Goal: Task Accomplishment & Management: Complete application form

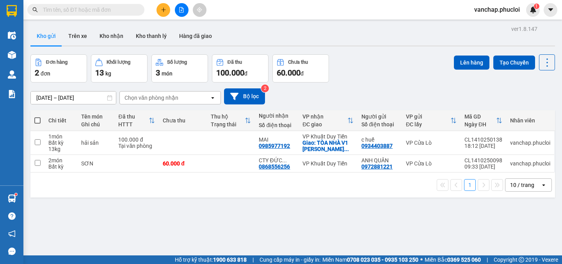
click at [162, 8] on button at bounding box center [164, 10] width 14 height 14
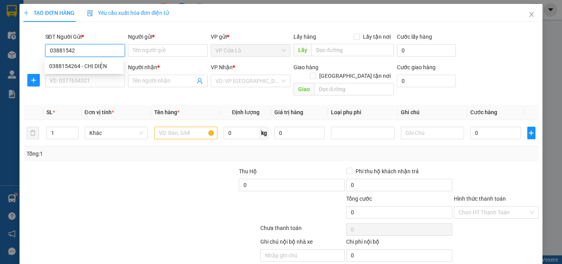
click at [73, 65] on div "0388154264 - CHỊ DIỆN" at bounding box center [84, 66] width 70 height 9
type input "0388154264"
type input "CHỊ DIỆN"
type input "0388154264"
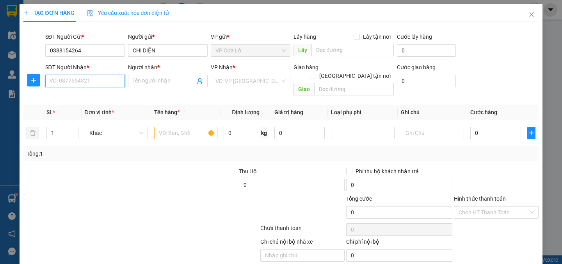
click at [80, 82] on input "SĐT Người Nhận *" at bounding box center [85, 81] width 80 height 12
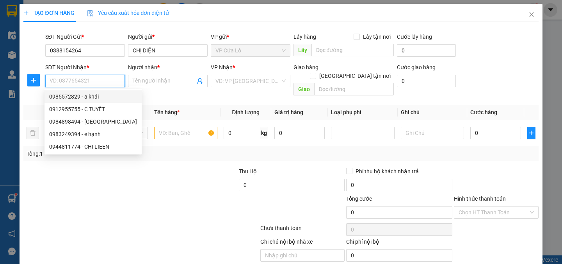
click at [95, 98] on div "0985572829 - a khải" at bounding box center [93, 96] width 88 height 9
type input "0985572829"
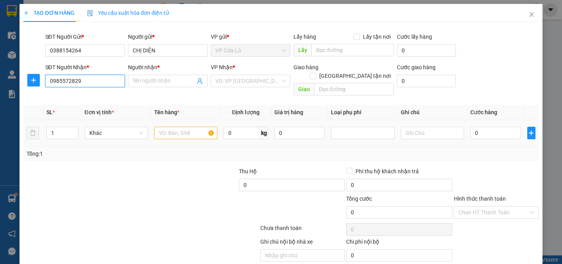
type input "a khải"
click at [179, 127] on input "text" at bounding box center [185, 133] width 63 height 12
type input "2"
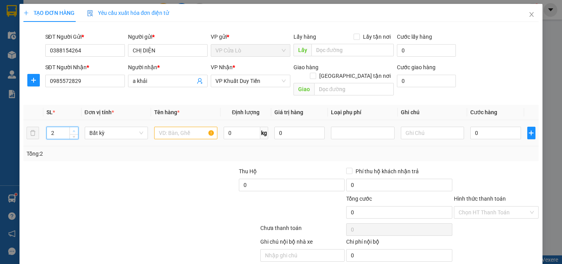
click at [71, 127] on span "Increase Value" at bounding box center [74, 130] width 9 height 7
click at [175, 127] on input "text" at bounding box center [185, 133] width 63 height 12
click at [201, 167] on div at bounding box center [184, 180] width 108 height 27
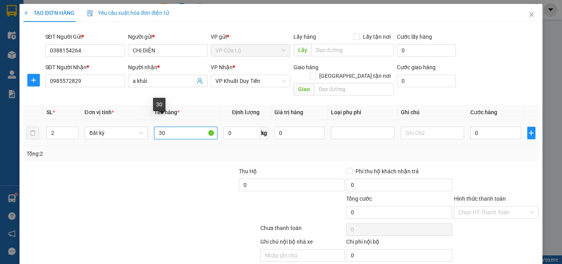
click at [173, 128] on input "30" at bounding box center [185, 133] width 63 height 12
type input "3"
type input "hải sản"
click at [195, 176] on div at bounding box center [184, 180] width 108 height 27
type input "30"
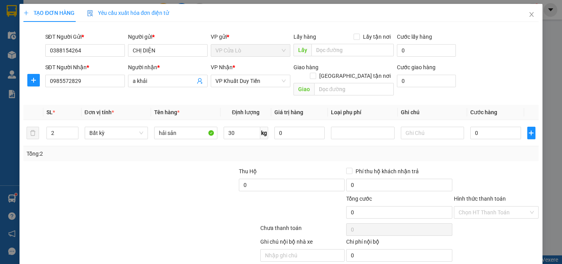
click at [195, 176] on div at bounding box center [184, 180] width 108 height 27
type input "70.000"
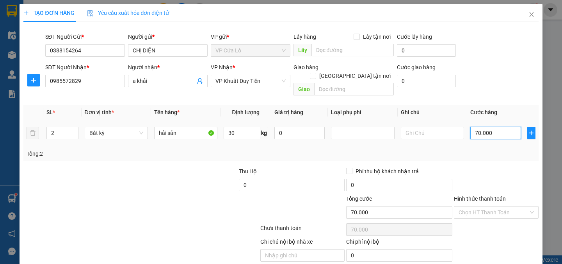
click at [476, 127] on input "70.000" at bounding box center [496, 133] width 51 height 12
click at [481, 127] on input "70.000" at bounding box center [496, 133] width 51 height 12
click at [475, 127] on input "70.000" at bounding box center [496, 133] width 51 height 12
type input "0.000"
type input "0"
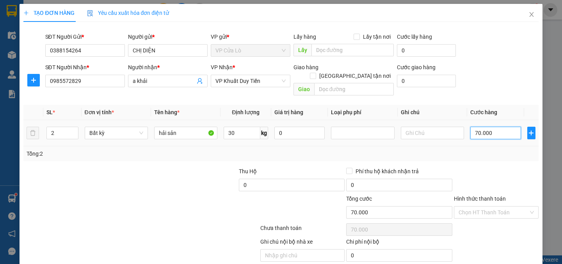
type input "0"
type input "90.000"
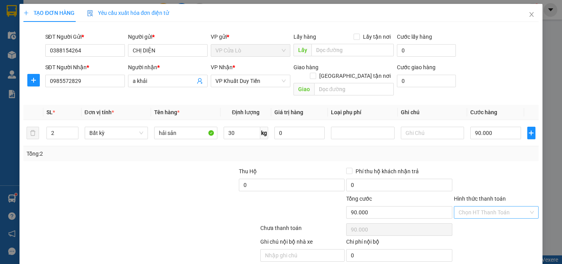
click at [482, 206] on input "Hình thức thanh toán" at bounding box center [494, 212] width 70 height 12
type input "90.000"
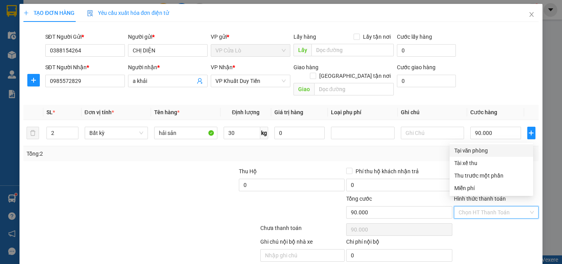
click at [463, 150] on div "Tại văn phòng" at bounding box center [492, 150] width 74 height 9
type input "0"
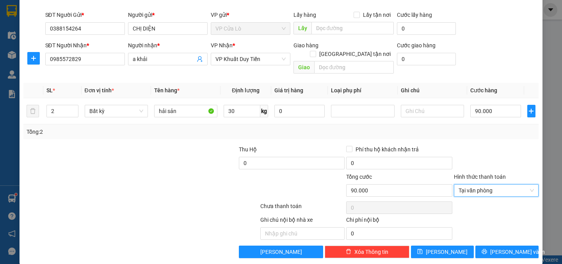
scroll to position [22, 0]
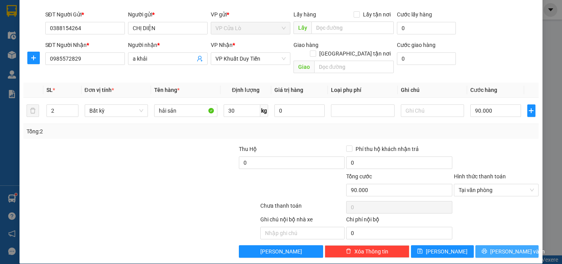
click at [487, 248] on icon "printer" at bounding box center [484, 250] width 5 height 5
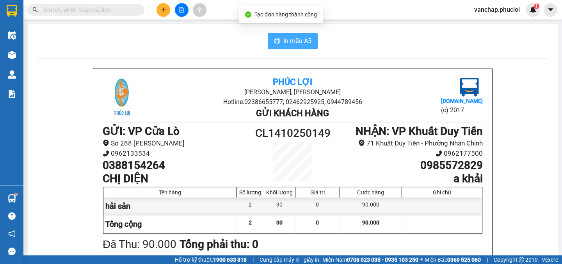
click at [297, 41] on span "In mẫu A5" at bounding box center [298, 41] width 28 height 10
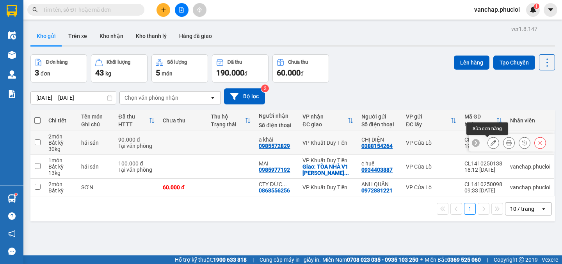
click at [491, 141] on icon at bounding box center [493, 142] width 5 height 5
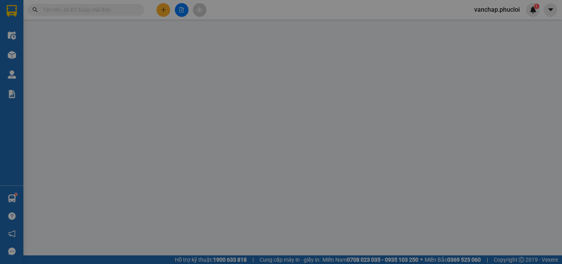
type input "0388154264"
type input "CHỊ DIỆN"
type input "0985572829"
type input "a khải"
type input "0"
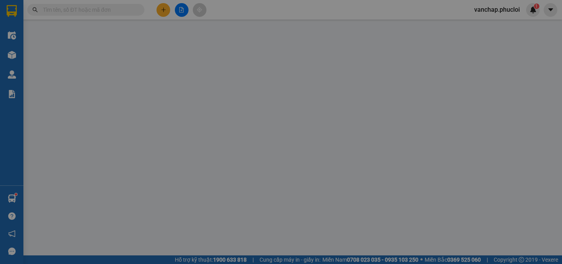
type input "90.000"
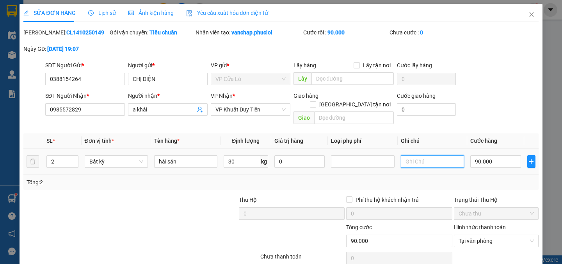
click at [423, 155] on input "text" at bounding box center [432, 161] width 63 height 12
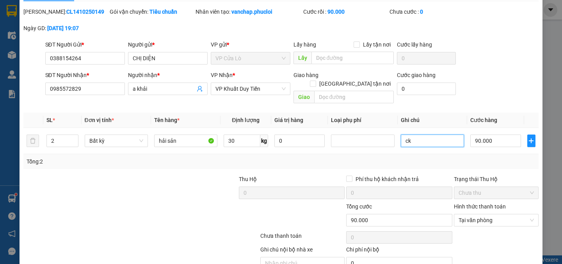
scroll to position [51, 0]
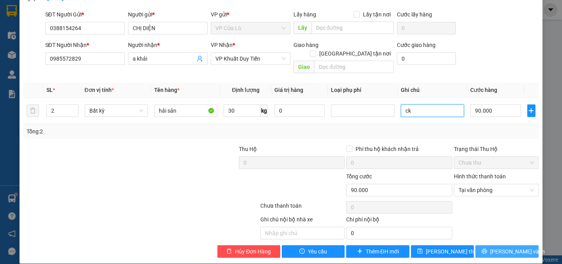
type input "ck"
click at [496, 247] on span "[PERSON_NAME] và In" at bounding box center [518, 251] width 55 height 9
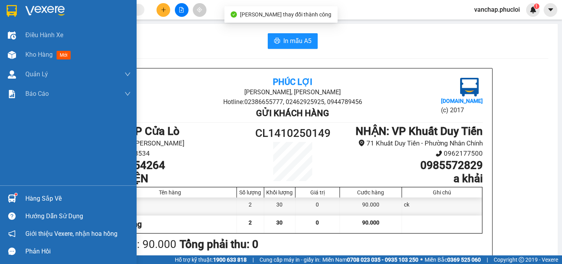
drag, startPoint x: 13, startPoint y: 8, endPoint x: 35, endPoint y: 12, distance: 22.3
click at [13, 8] on img at bounding box center [12, 11] width 10 height 12
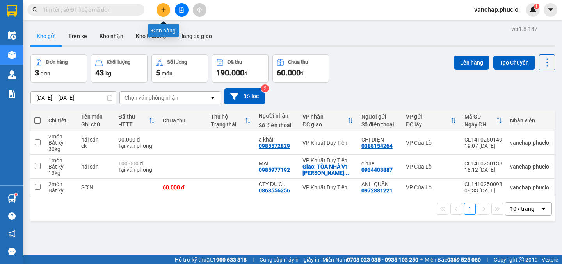
click at [162, 10] on icon "plus" at bounding box center [163, 9] width 5 height 5
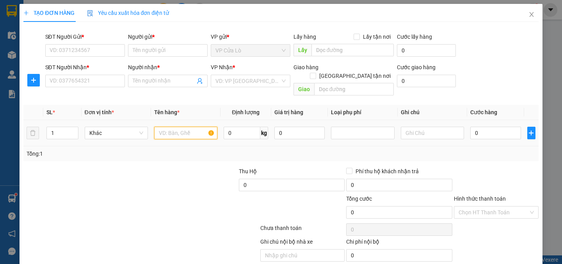
drag, startPoint x: 180, startPoint y: 125, endPoint x: 210, endPoint y: 120, distance: 30.6
click at [182, 127] on input "text" at bounding box center [185, 133] width 63 height 12
type input "hải sản"
click at [57, 127] on input "1" at bounding box center [62, 133] width 31 height 12
type input "2"
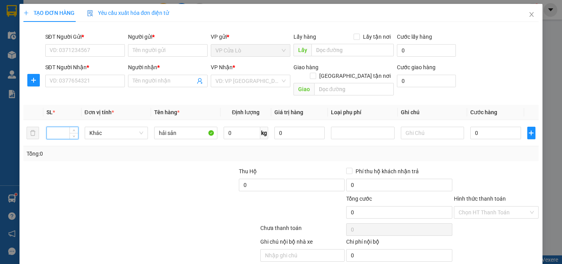
type input "1"
click at [82, 49] on input "SĐT Người Gửi *" at bounding box center [85, 50] width 80 height 12
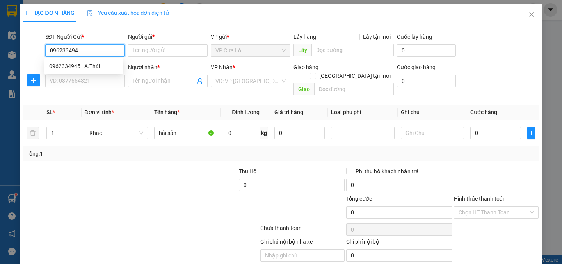
type input "0962334945"
click at [86, 69] on div "0962334945 - A.Thái" at bounding box center [84, 66] width 70 height 9
type input "A.Thái"
type input "0962334945"
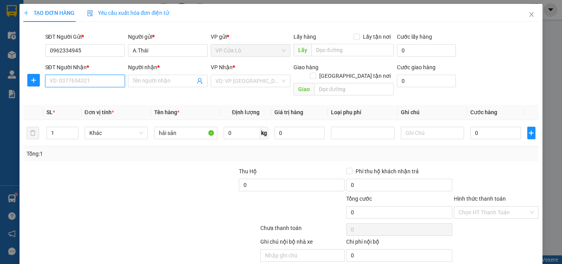
click at [84, 82] on input "SĐT Người Nhận *" at bounding box center [85, 81] width 80 height 12
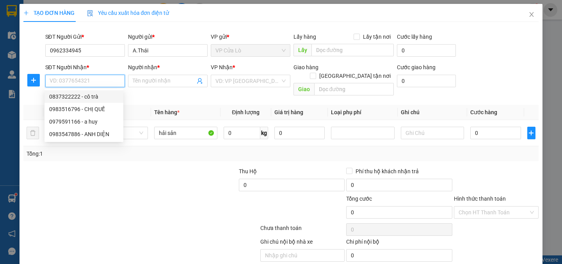
click at [85, 96] on div "0837322222 - cô trà" at bounding box center [84, 96] width 70 height 9
type input "0837322222"
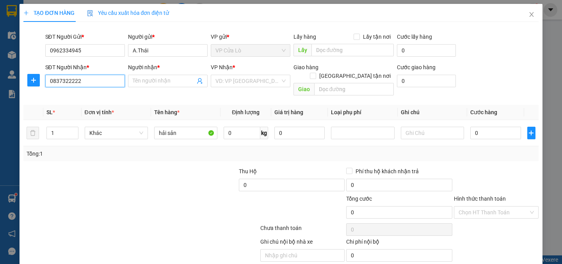
type input "cô trà"
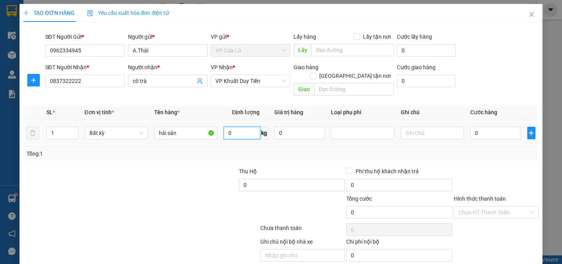
click at [243, 130] on input "0" at bounding box center [242, 133] width 37 height 12
click at [80, 82] on input "0837322222" at bounding box center [85, 81] width 80 height 12
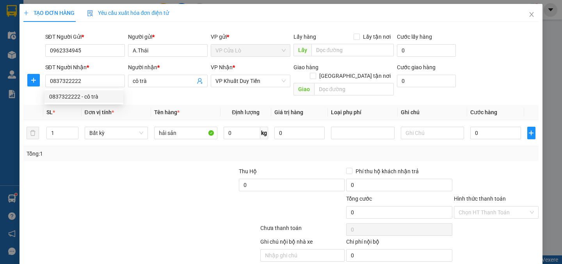
click at [109, 167] on div at bounding box center [77, 180] width 108 height 27
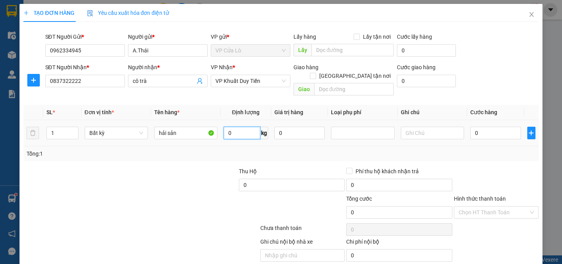
click at [238, 128] on input "0" at bounding box center [242, 133] width 37 height 12
click at [219, 152] on div "Transit Pickup Surcharge Ids Transit Deliver Surcharge Ids Transit Deliver Surc…" at bounding box center [280, 154] width 515 height 252
type input "10"
click at [219, 152] on div "Transit Pickup Surcharge Ids Transit Deliver Surcharge Ids Transit Deliver Surc…" at bounding box center [280, 154] width 515 height 252
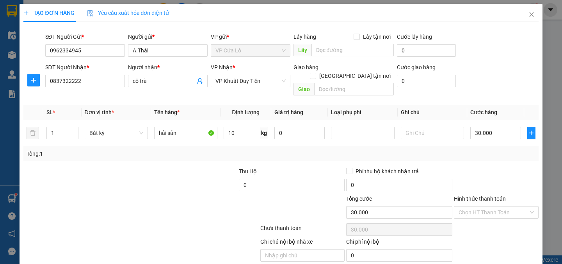
type input "30.000"
click at [484, 127] on input "30.000" at bounding box center [496, 133] width 51 height 12
click at [476, 127] on input "30.000" at bounding box center [496, 133] width 51 height 12
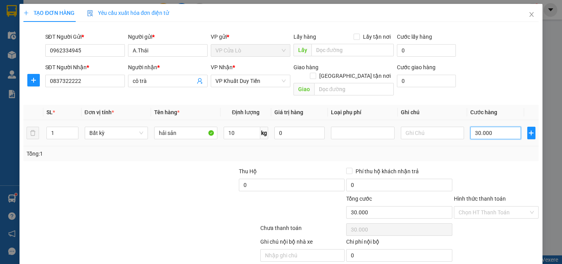
click at [476, 127] on input "30.000" at bounding box center [496, 133] width 51 height 12
click at [474, 127] on input "30.000" at bounding box center [496, 133] width 51 height 12
type input "0.000"
type input "0"
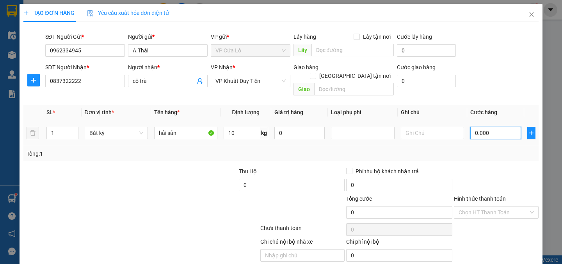
type input "40.000"
click at [497, 206] on input "Hình thức thanh toán" at bounding box center [494, 212] width 70 height 12
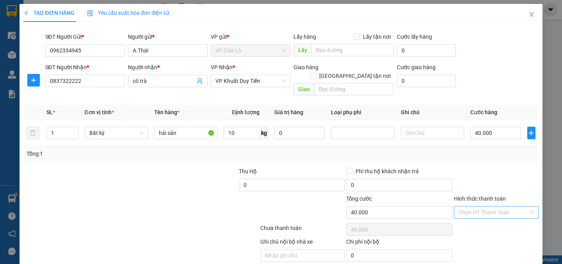
type input "40.000"
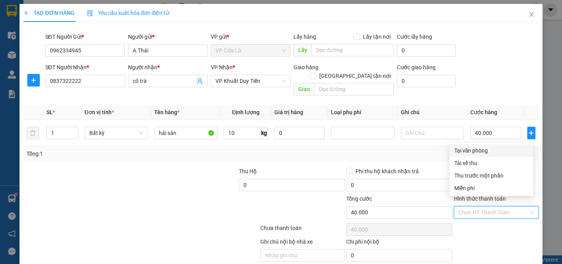
click at [478, 152] on div "Tại văn phòng" at bounding box center [492, 150] width 74 height 9
type input "0"
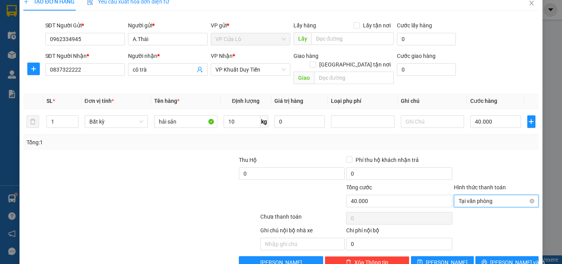
scroll to position [22, 0]
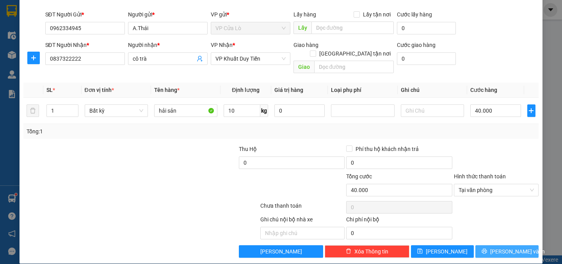
click at [499, 247] on span "[PERSON_NAME] và In" at bounding box center [518, 251] width 55 height 9
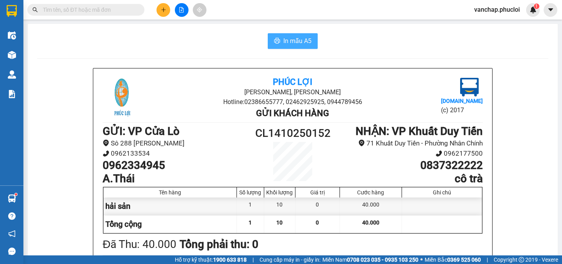
click at [274, 40] on icon "printer" at bounding box center [277, 40] width 6 height 6
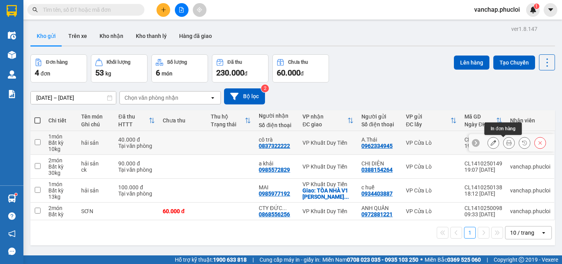
click at [507, 144] on icon at bounding box center [509, 142] width 5 height 5
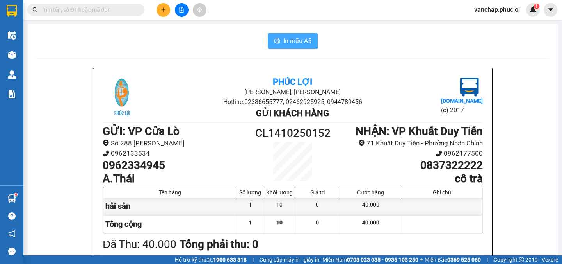
click at [284, 35] on button "In mẫu A5" at bounding box center [293, 41] width 50 height 16
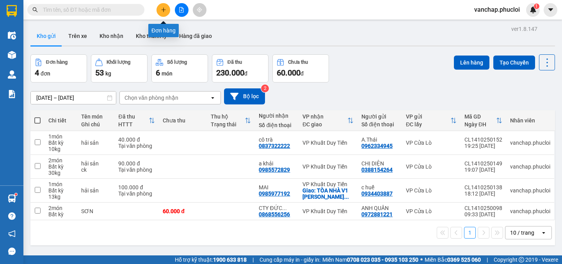
click at [164, 10] on icon "plus" at bounding box center [163, 9] width 4 height 0
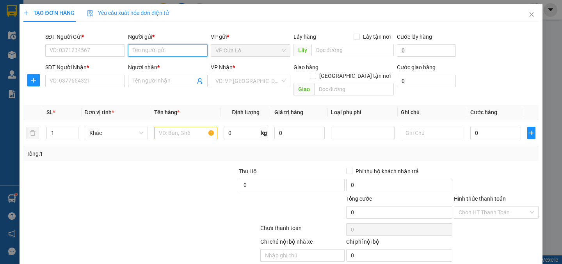
click at [153, 47] on input "Người gửi *" at bounding box center [168, 50] width 80 height 12
type input "h"
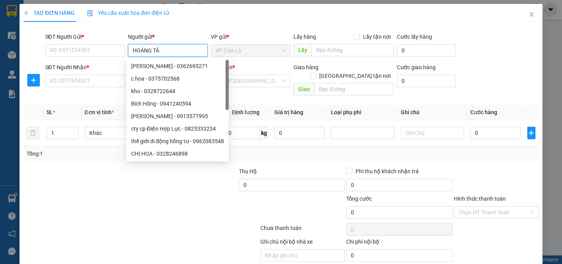
type input "HOÀNG TÂM"
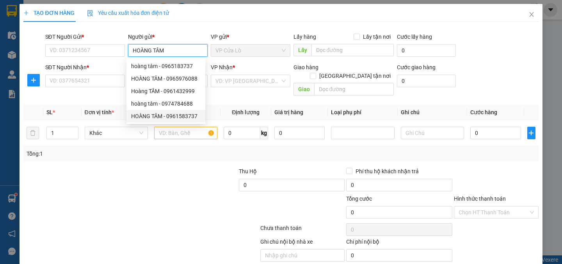
click at [160, 114] on div "HOÀNG TÂM - 0961583737" at bounding box center [166, 116] width 70 height 9
type input "0961583737"
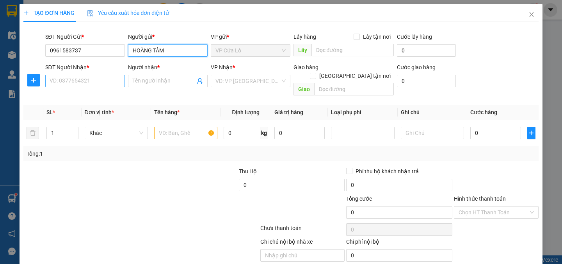
type input "HOÀNG TÂM"
click at [92, 84] on input "SĐT Người Nhận *" at bounding box center [85, 81] width 80 height 12
click at [135, 81] on input "Người nhận *" at bounding box center [164, 81] width 62 height 9
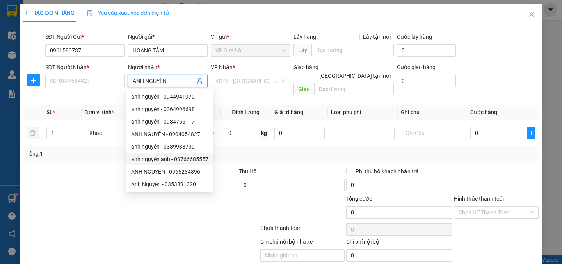
scroll to position [25, 0]
type input "ANH NGUYÊN"
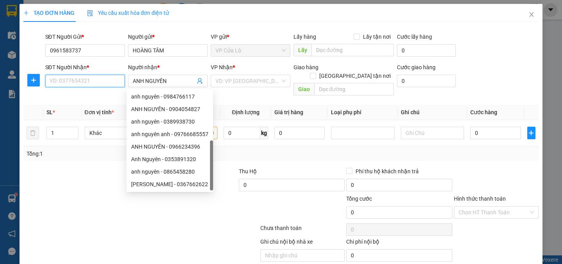
click at [92, 81] on input "SĐT Người Nhận *" at bounding box center [85, 81] width 80 height 12
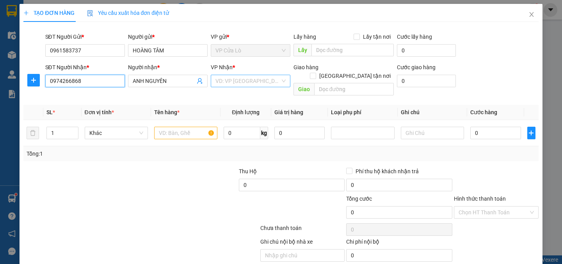
type input "0974266868"
click at [243, 80] on input "search" at bounding box center [248, 81] width 65 height 12
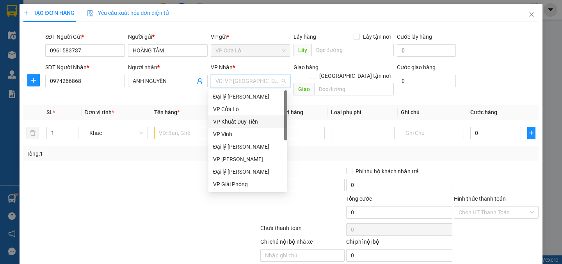
click at [233, 122] on div "VP Khuất Duy Tiến" at bounding box center [248, 121] width 70 height 9
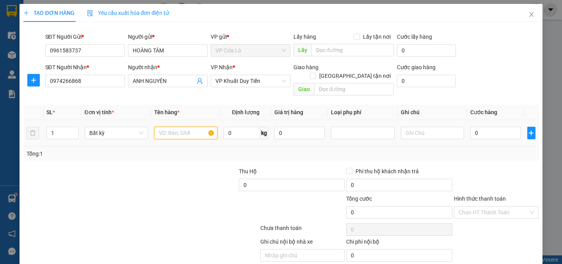
click at [184, 127] on input "text" at bounding box center [185, 133] width 63 height 12
type input "CUP"
click at [58, 127] on input "1" at bounding box center [62, 133] width 31 height 12
type input "3"
click at [107, 194] on div at bounding box center [98, 207] width 151 height 27
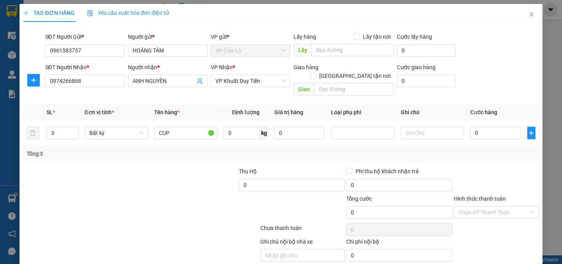
click at [107, 194] on div at bounding box center [98, 207] width 151 height 27
click at [231, 127] on input "0" at bounding box center [242, 133] width 37 height 12
click at [214, 194] on div at bounding box center [216, 207] width 86 height 27
type input "33"
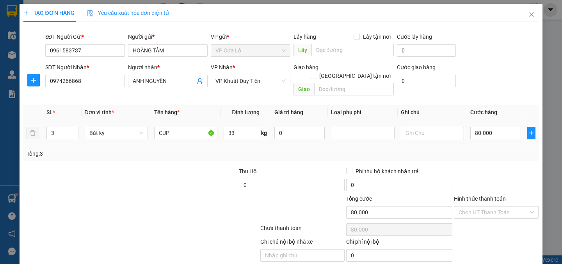
type input "80.000"
click at [478, 127] on input "80.000" at bounding box center [496, 133] width 51 height 12
click at [473, 127] on input "80.000" at bounding box center [496, 133] width 51 height 12
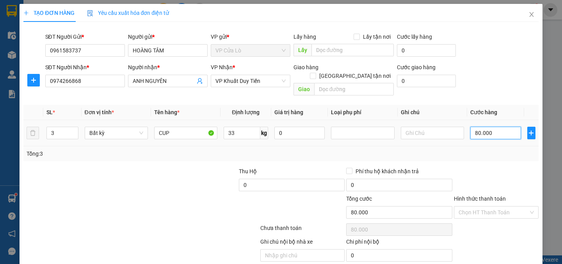
type input "0.000"
type input "0"
type input "10.000"
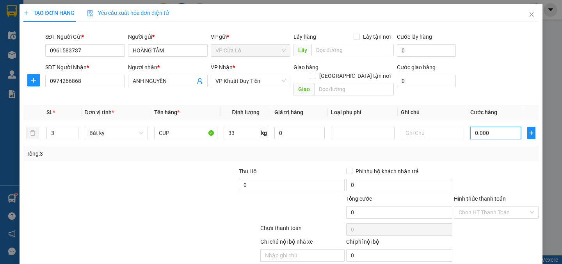
type input "10.000"
type input "120.000"
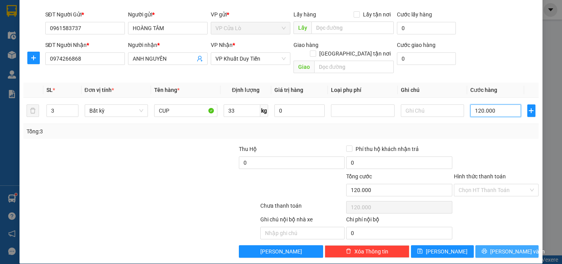
type input "120.000"
click at [487, 248] on icon "printer" at bounding box center [484, 250] width 5 height 5
type input "120.000"
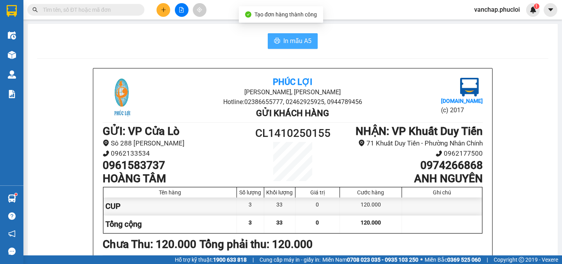
click at [294, 45] on span "In mẫu A5" at bounding box center [298, 41] width 28 height 10
